Goal: Task Accomplishment & Management: Use online tool/utility

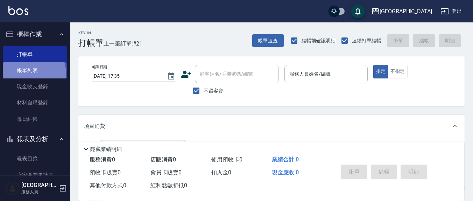
click at [23, 74] on link "帳單列表" at bounding box center [35, 70] width 64 height 16
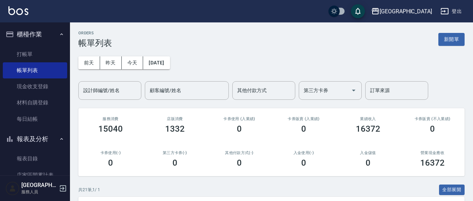
click at [185, 95] on input "顧客編號/姓名" at bounding box center [187, 90] width 78 height 12
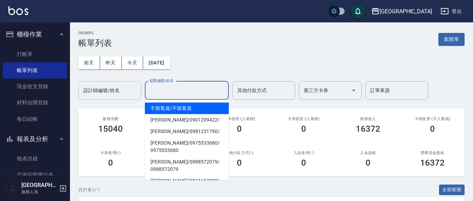
click at [110, 92] on div "設計師編號/姓名 設計師編號/姓名" at bounding box center [109, 90] width 63 height 19
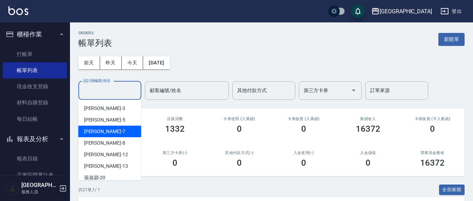
click at [97, 127] on div "[PERSON_NAME]7" at bounding box center [109, 132] width 63 height 12
type input "[PERSON_NAME]7"
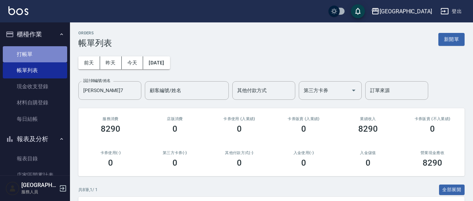
click at [36, 51] on link "打帳單" at bounding box center [35, 54] width 64 height 16
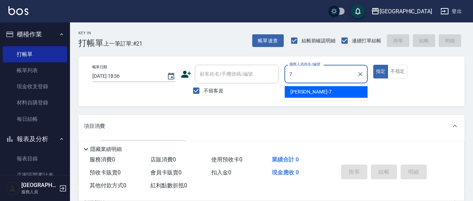
type input "[PERSON_NAME]7"
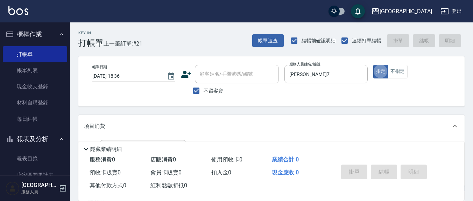
type button "true"
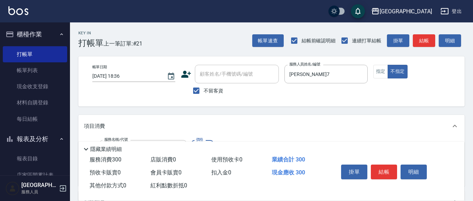
type input "[PERSON_NAME]洗髮精(210)"
type input "[PERSON_NAME]-8"
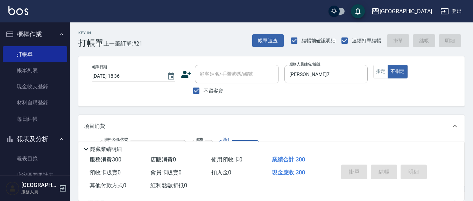
type input "[DATE] 18:57"
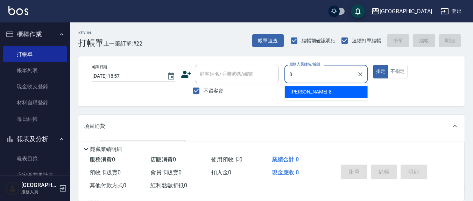
type input "[PERSON_NAME]-8"
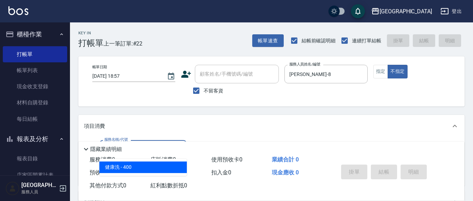
type input "健康洗(206)"
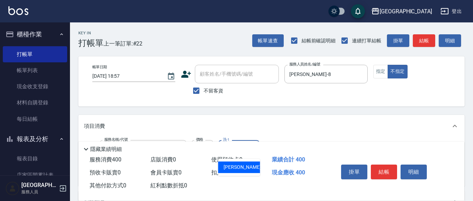
type input "[PERSON_NAME]-3"
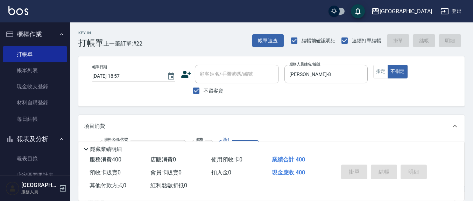
type input "[DATE] 19:05"
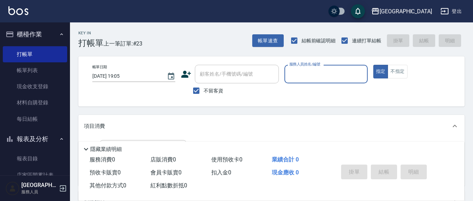
click at [309, 67] on div "服務人員姓名/編號 服務人員姓名/編號" at bounding box center [325, 74] width 83 height 19
type input "3"
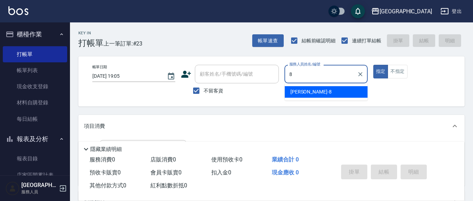
type input "[PERSON_NAME]-8"
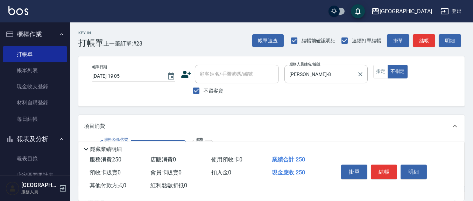
type input "洗髮(201)"
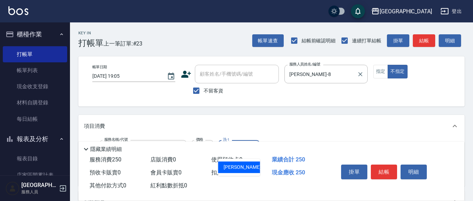
type input "[PERSON_NAME]-8"
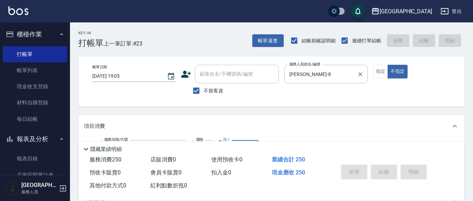
type input "[DATE] 19:54"
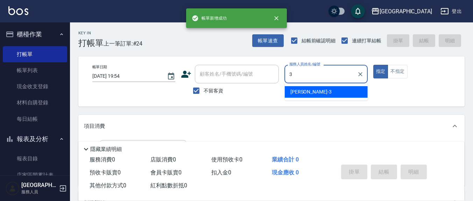
type input "[PERSON_NAME]-3"
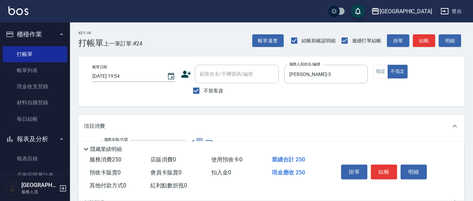
type input "洗髮(201)"
type input "2"
type input "[PERSON_NAME]-3"
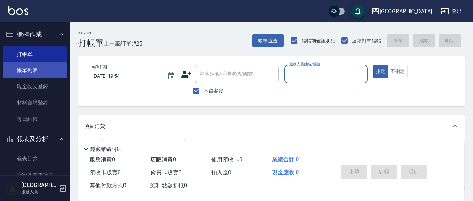
click at [24, 67] on link "帳單列表" at bounding box center [35, 70] width 64 height 16
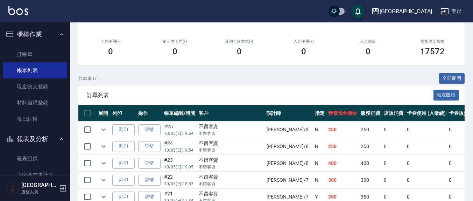
scroll to position [145, 0]
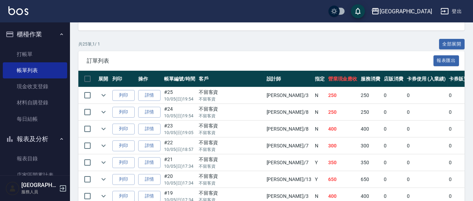
click at [21, 128] on ul "打帳單 帳單列表 現金收支登錄 材料自購登錄 每日結帳" at bounding box center [35, 86] width 64 height 86
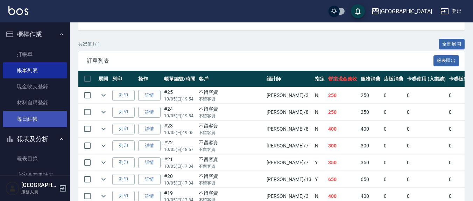
click at [24, 118] on link "每日結帳" at bounding box center [35, 119] width 64 height 16
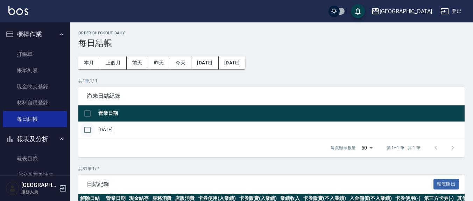
click at [88, 124] on input "checkbox" at bounding box center [87, 129] width 15 height 15
checkbox input "true"
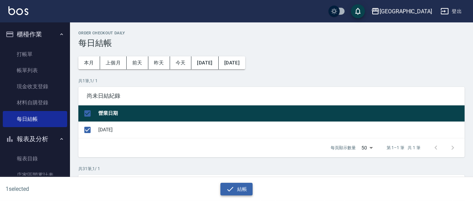
click at [236, 186] on button "結帳" at bounding box center [236, 189] width 33 height 13
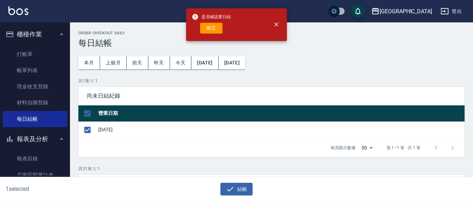
click at [233, 181] on div "結帳" at bounding box center [234, 186] width 234 height 19
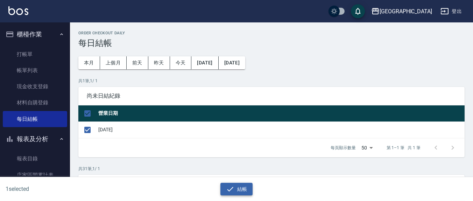
click at [228, 187] on icon "button" at bounding box center [230, 189] width 8 height 8
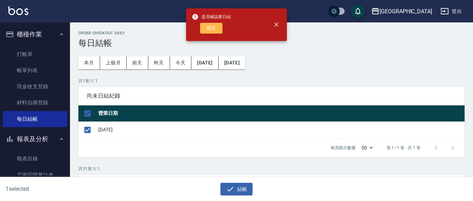
click at [202, 30] on button "確定" at bounding box center [211, 28] width 22 height 11
checkbox input "false"
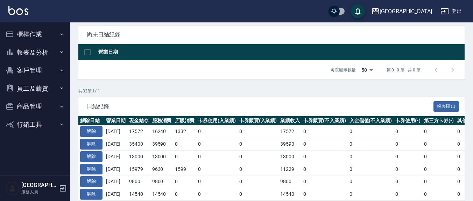
scroll to position [73, 0]
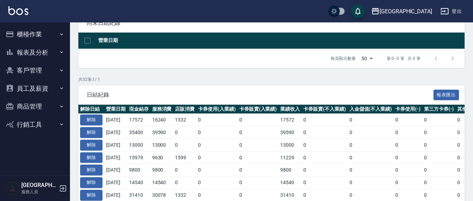
click at [40, 52] on button "報表及分析" at bounding box center [35, 52] width 64 height 18
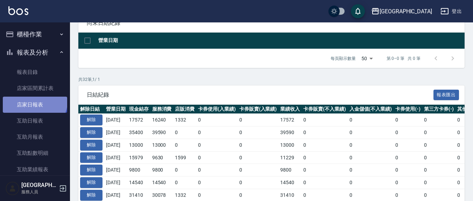
click at [35, 100] on link "店家日報表" at bounding box center [35, 105] width 64 height 16
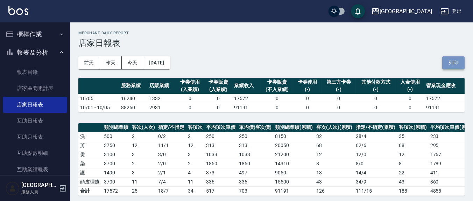
click at [449, 59] on button "列印" at bounding box center [453, 62] width 22 height 13
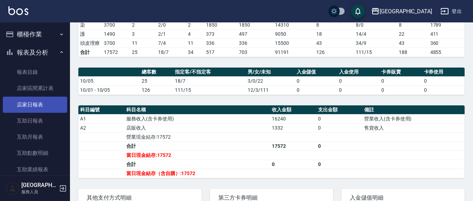
scroll to position [145, 0]
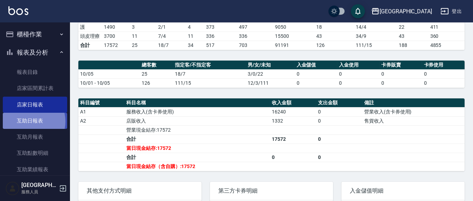
click at [30, 121] on link "互助日報表" at bounding box center [35, 121] width 64 height 16
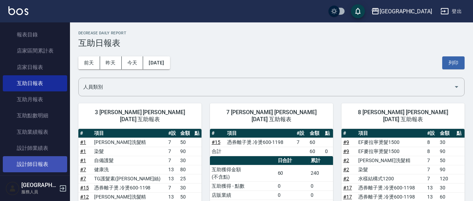
scroll to position [73, 0]
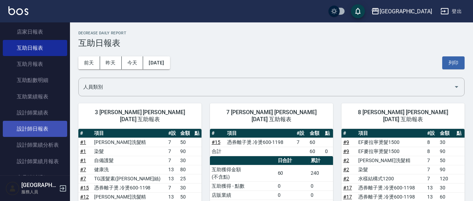
click at [22, 126] on link "設計師日報表" at bounding box center [35, 129] width 64 height 16
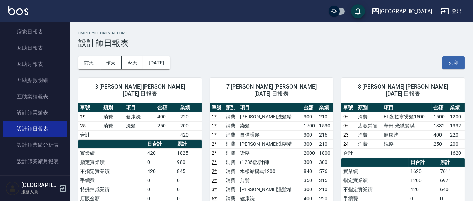
drag, startPoint x: 451, startPoint y: 58, endPoint x: 393, endPoint y: 167, distance: 124.1
click at [451, 59] on button "列印" at bounding box center [453, 62] width 22 height 13
